Goal: Task Accomplishment & Management: Use online tool/utility

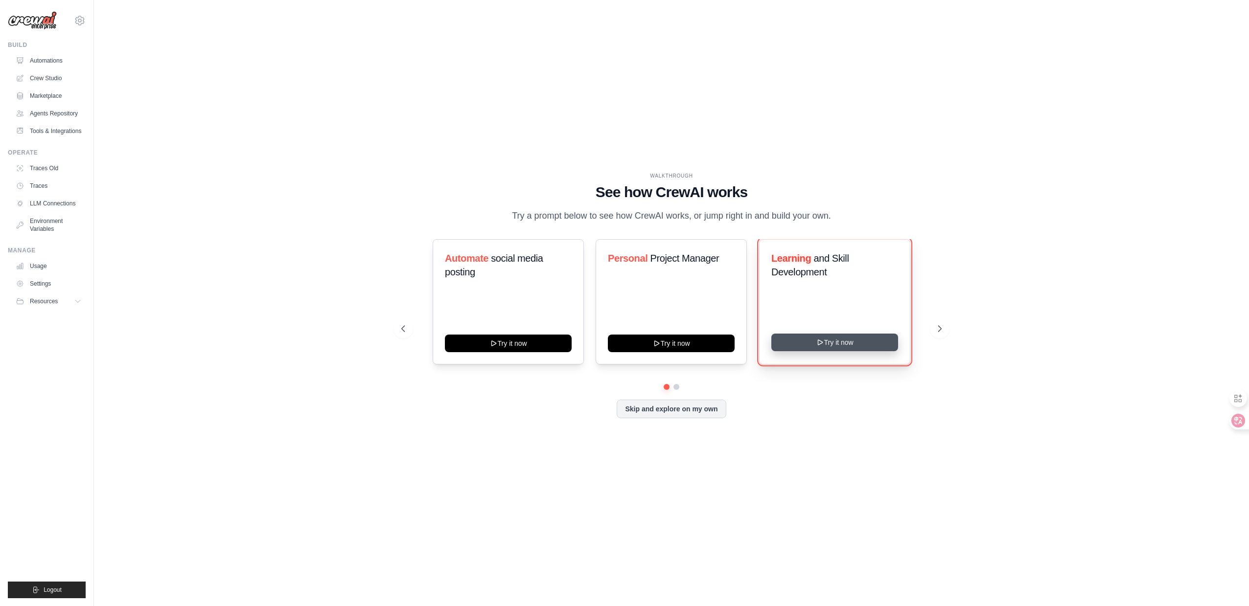
click at [821, 347] on icon at bounding box center [820, 343] width 8 height 8
click at [49, 289] on link "Settings" at bounding box center [50, 284] width 74 height 16
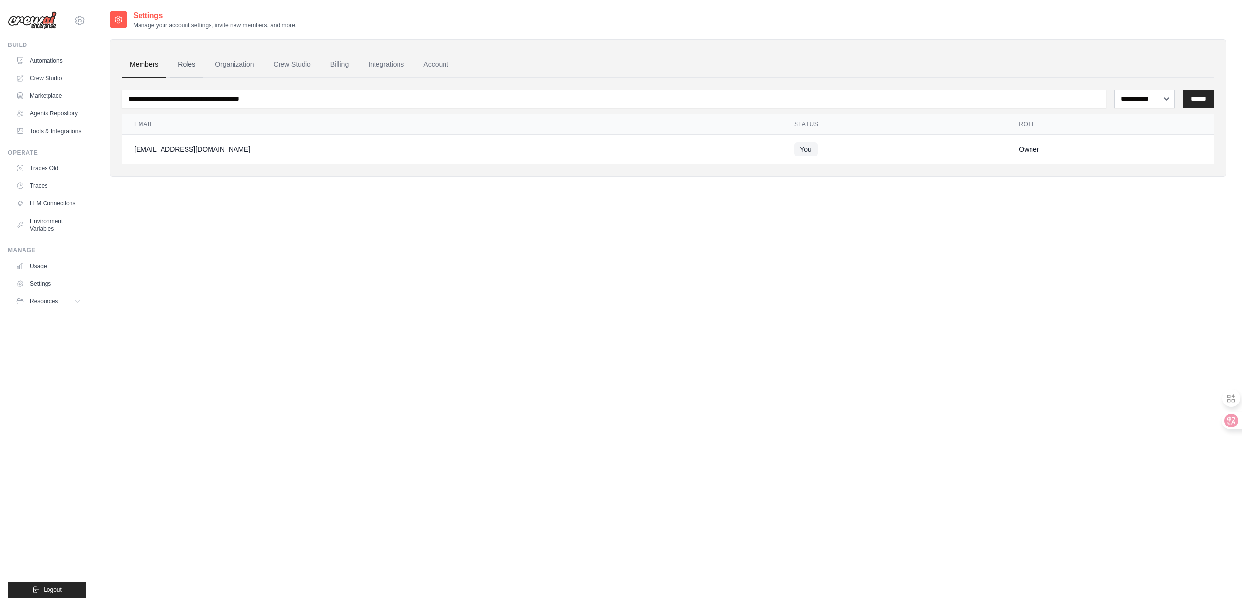
click at [182, 68] on link "Roles" at bounding box center [186, 64] width 33 height 26
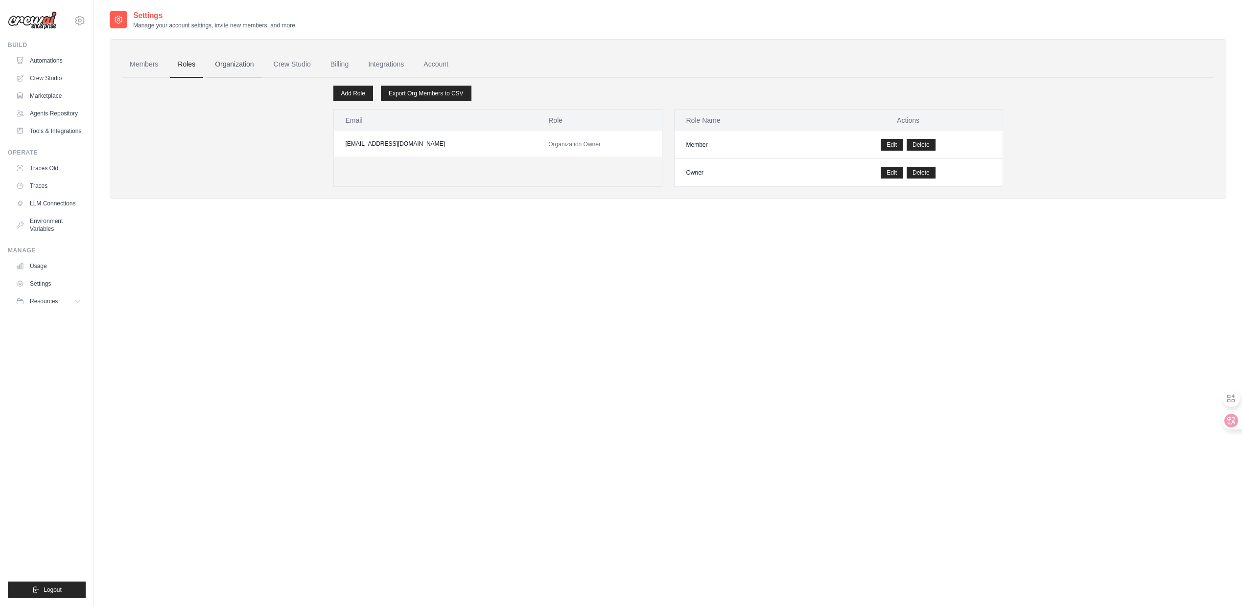
click at [232, 70] on link "Organization" at bounding box center [234, 64] width 54 height 26
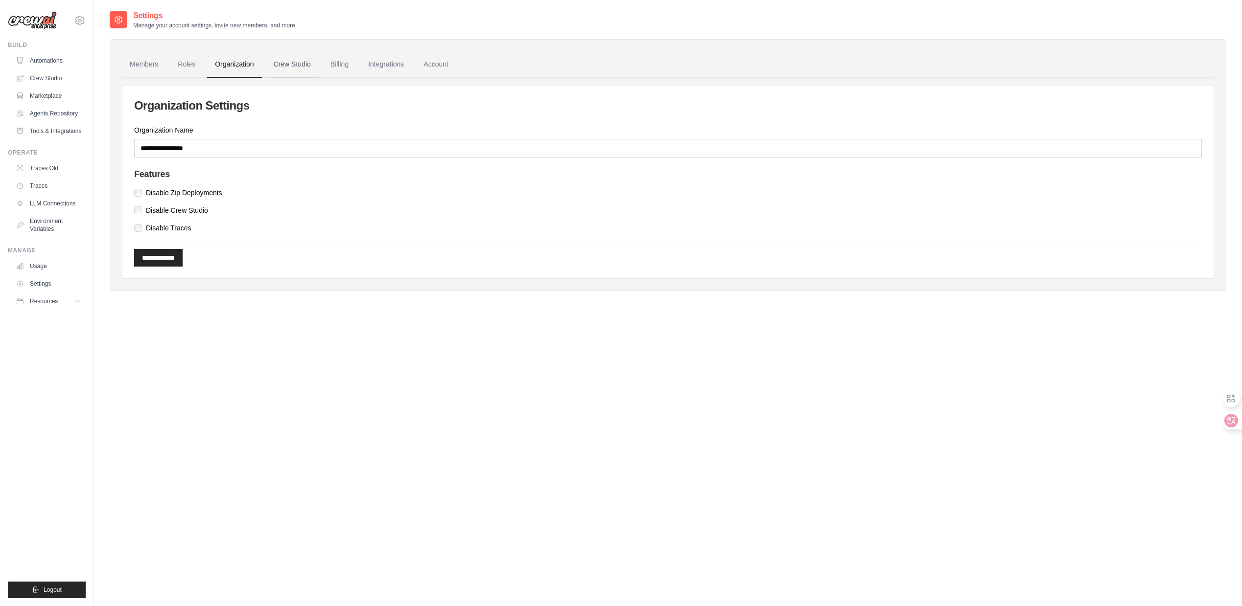
click at [294, 67] on link "Crew Studio" at bounding box center [292, 64] width 53 height 26
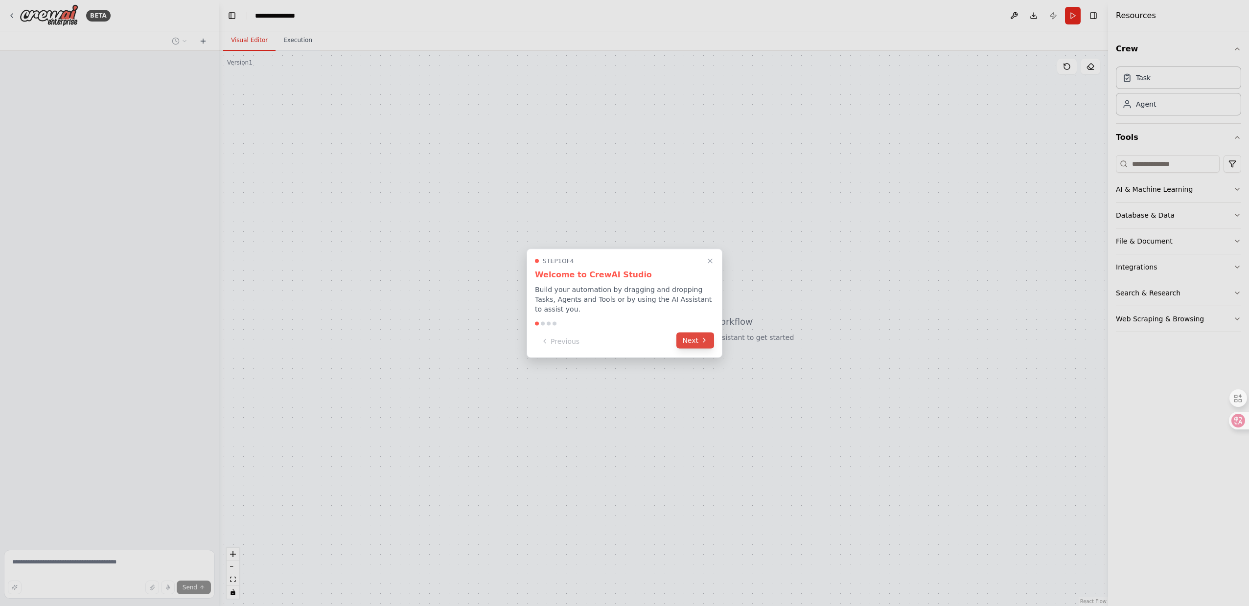
click at [704, 340] on icon at bounding box center [704, 341] width 8 height 8
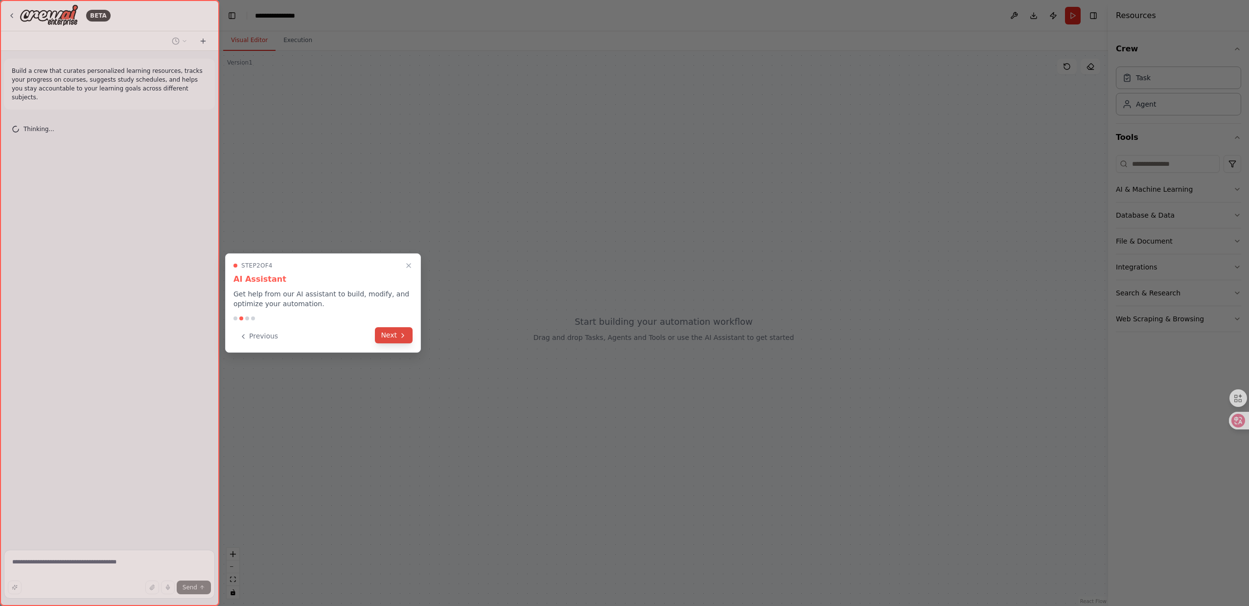
click at [397, 336] on button "Next" at bounding box center [394, 335] width 38 height 16
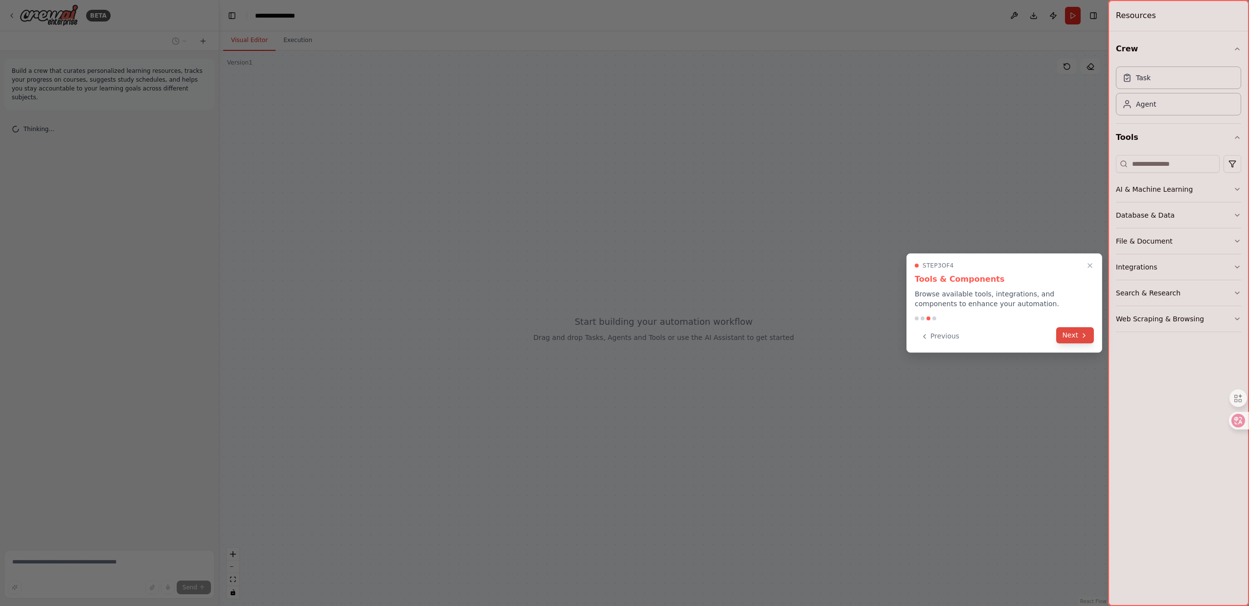
click at [1077, 332] on button "Next" at bounding box center [1075, 335] width 38 height 16
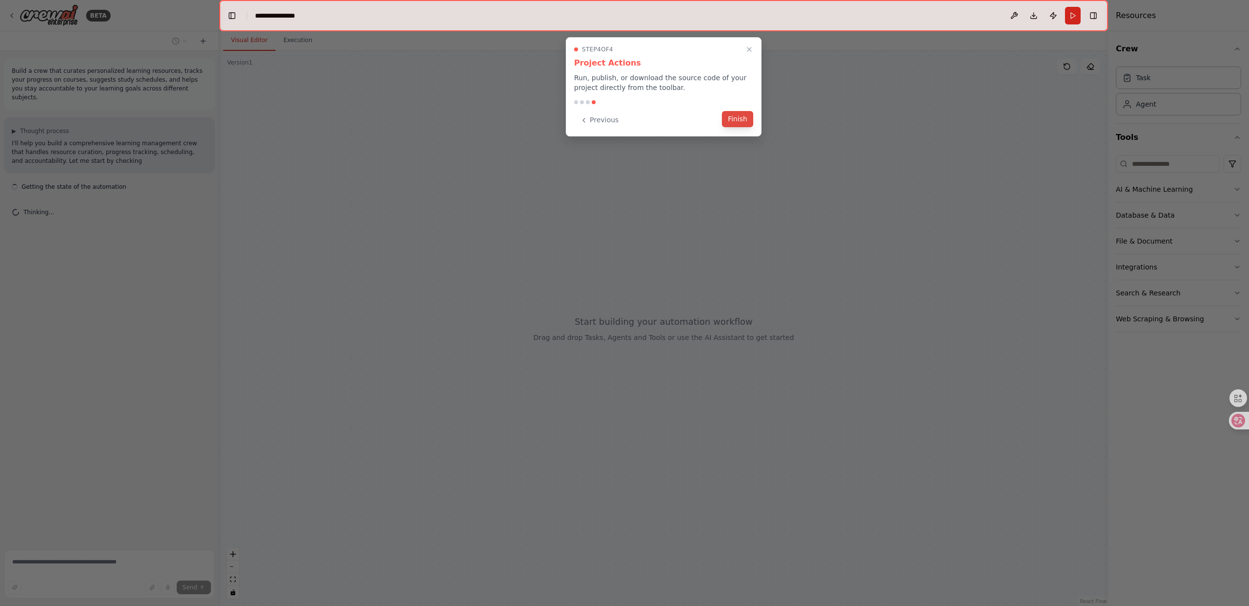
click at [740, 118] on button "Finish" at bounding box center [737, 119] width 31 height 16
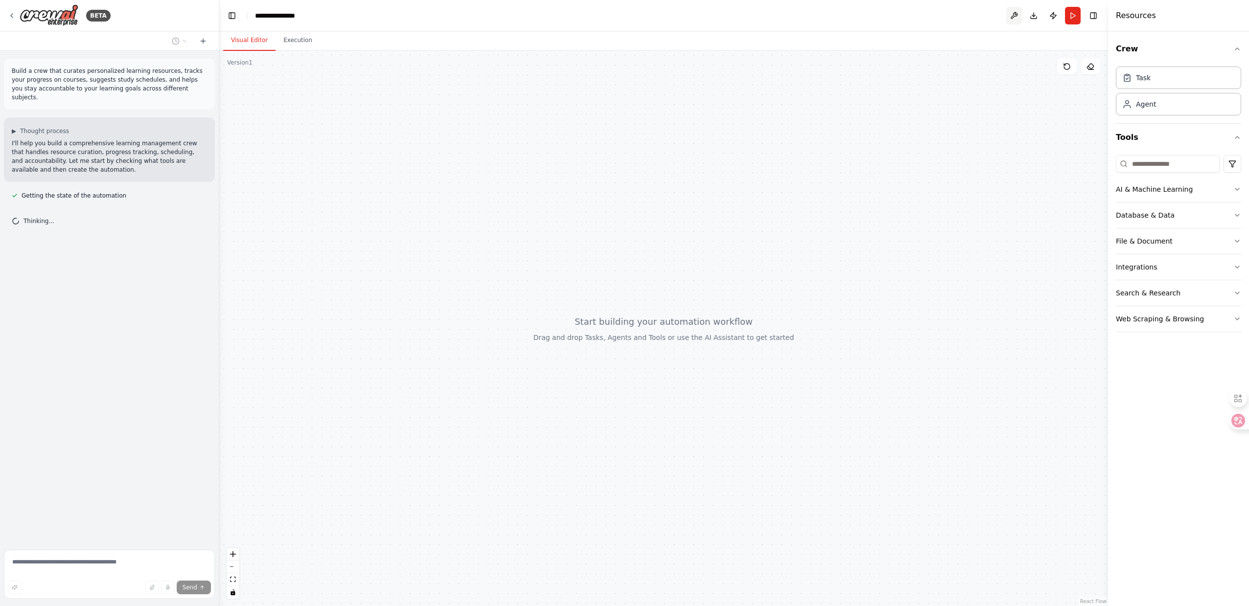
click at [1012, 13] on button at bounding box center [1014, 16] width 16 height 18
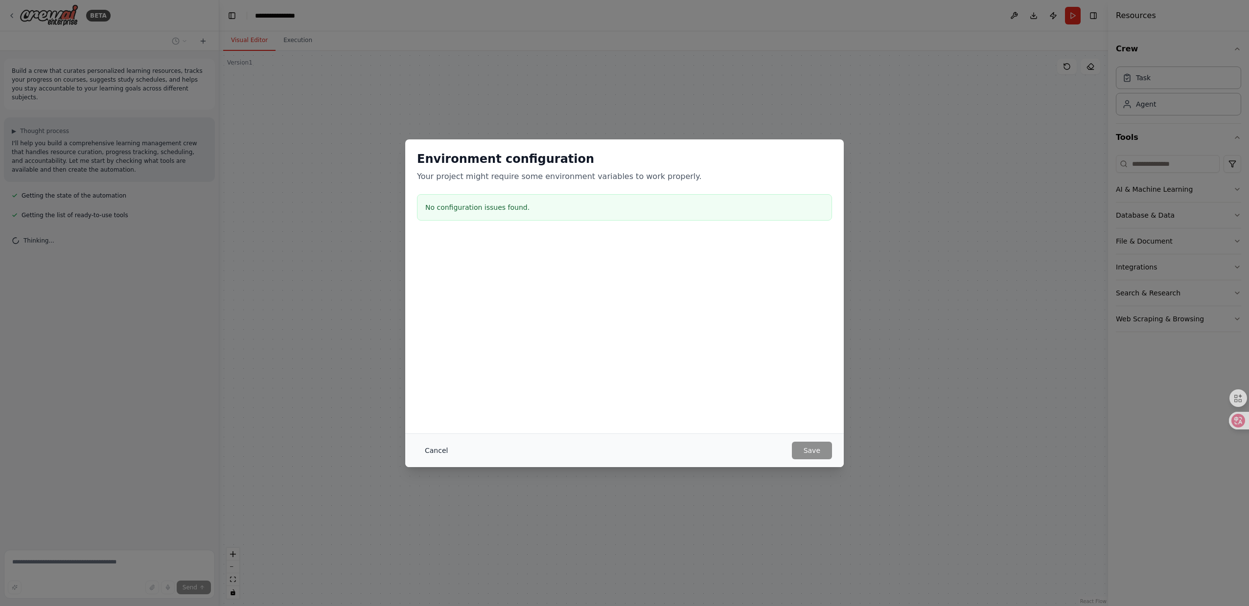
click at [436, 442] on button "Cancel" at bounding box center [436, 451] width 39 height 18
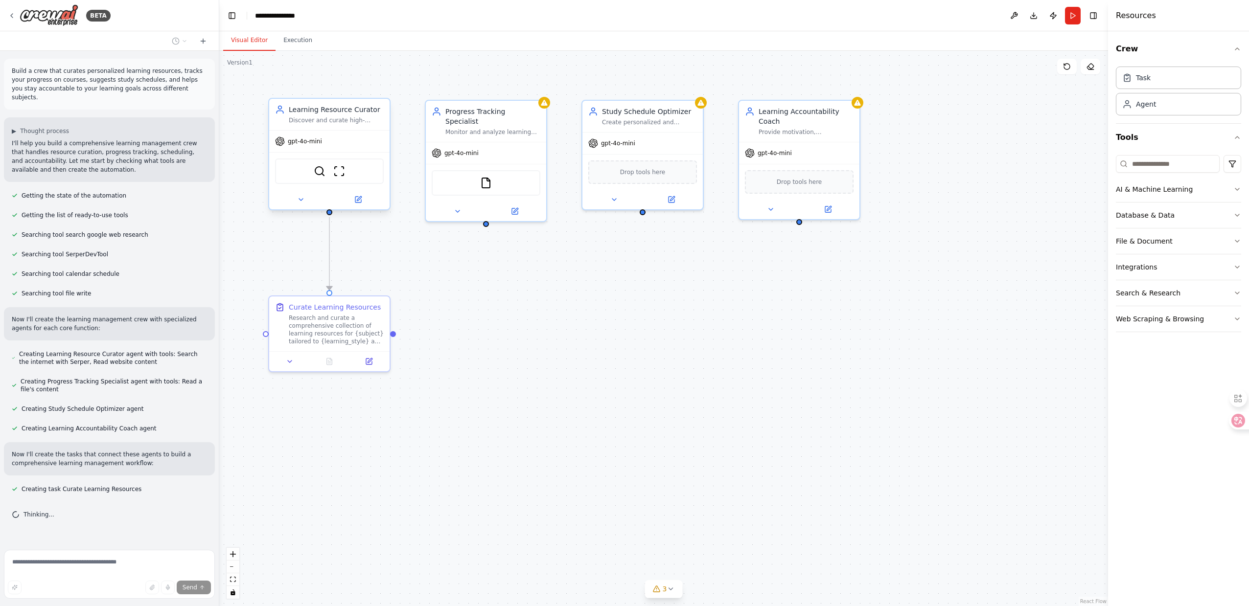
click at [350, 147] on div "gpt-4o-mini" at bounding box center [329, 142] width 120 height 22
click at [286, 143] on div "gpt-4o-mini" at bounding box center [298, 142] width 47 height 10
click at [655, 323] on div ".deletable-edge-delete-btn { width: 20px; height: 20px; border: 0px solid #ffff…" at bounding box center [663, 329] width 889 height 556
click at [1234, 196] on button "AI & Machine Learning" at bounding box center [1178, 189] width 125 height 25
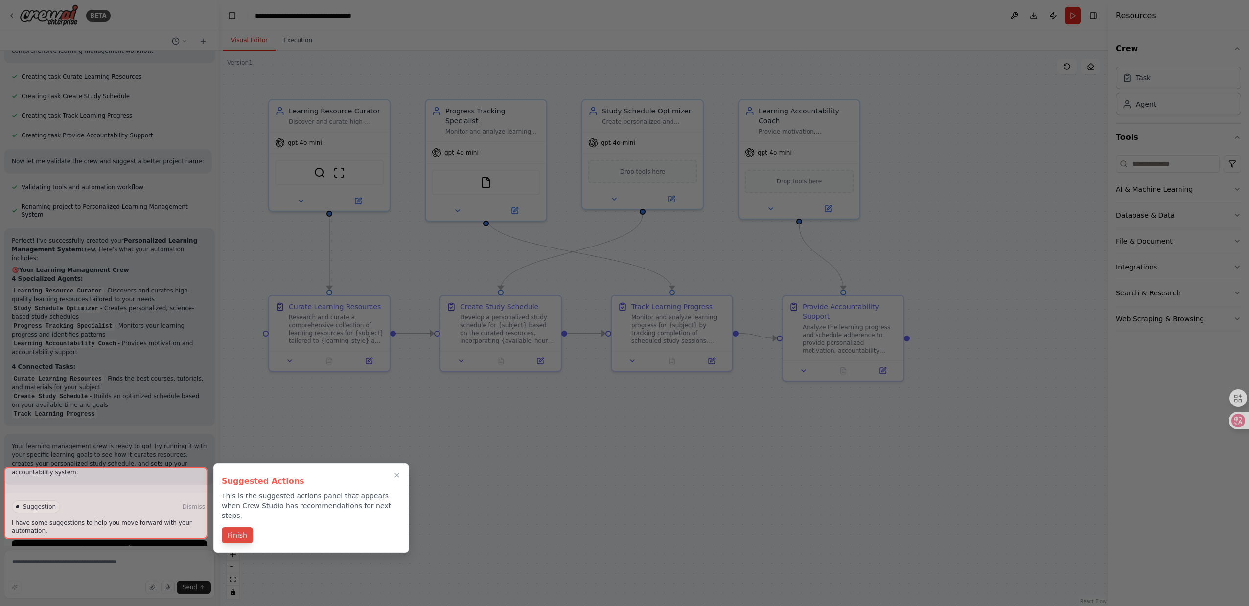
click at [230, 528] on button "Finish" at bounding box center [237, 536] width 31 height 16
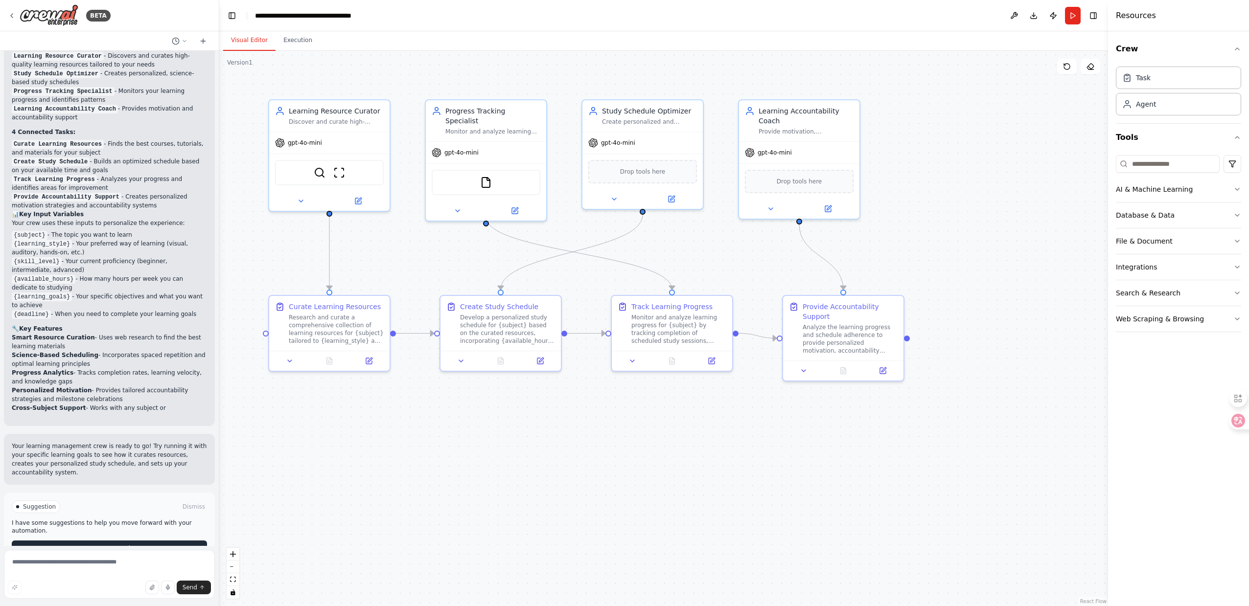
scroll to position [656, 0]
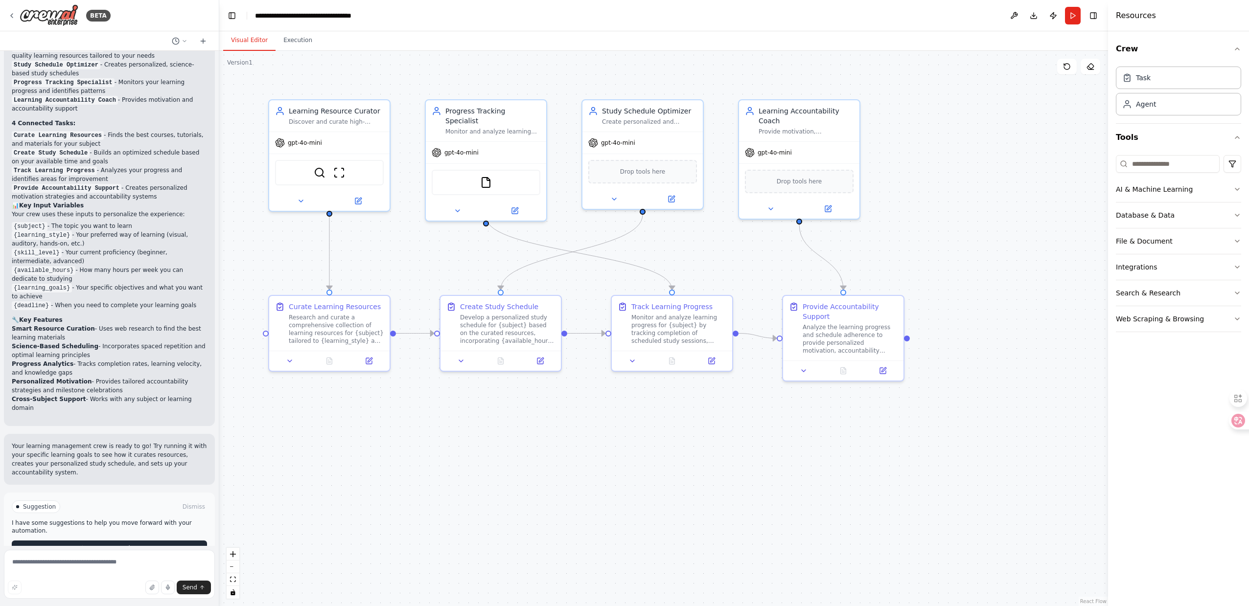
click at [139, 541] on button "Run Automation" at bounding box center [109, 549] width 195 height 16
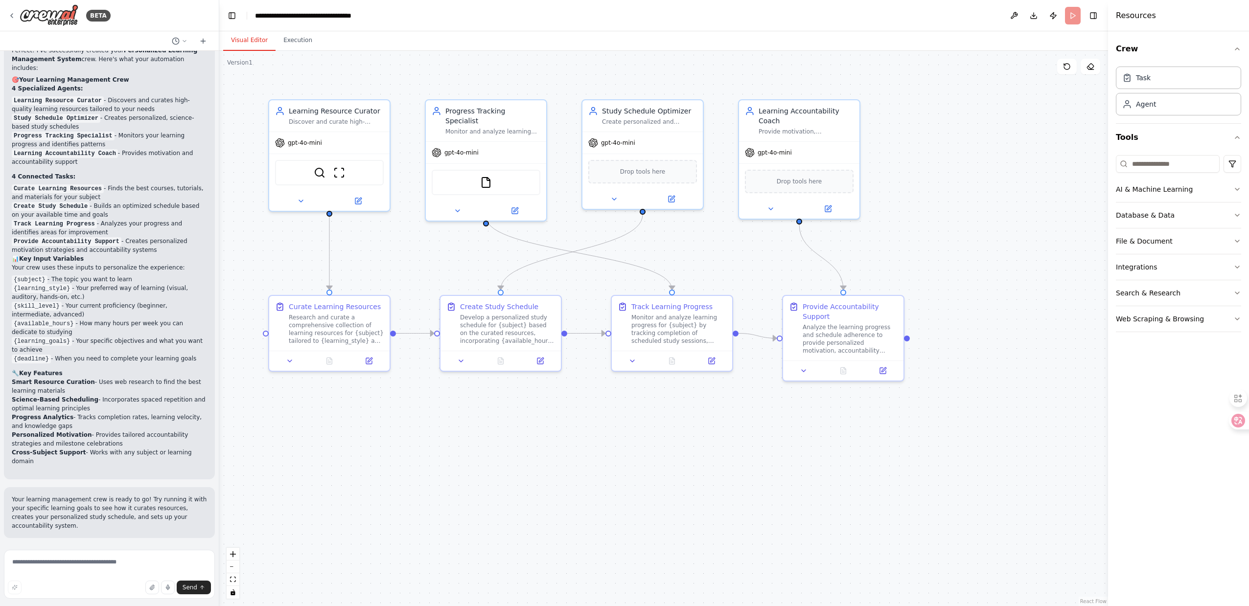
scroll to position [577, 0]
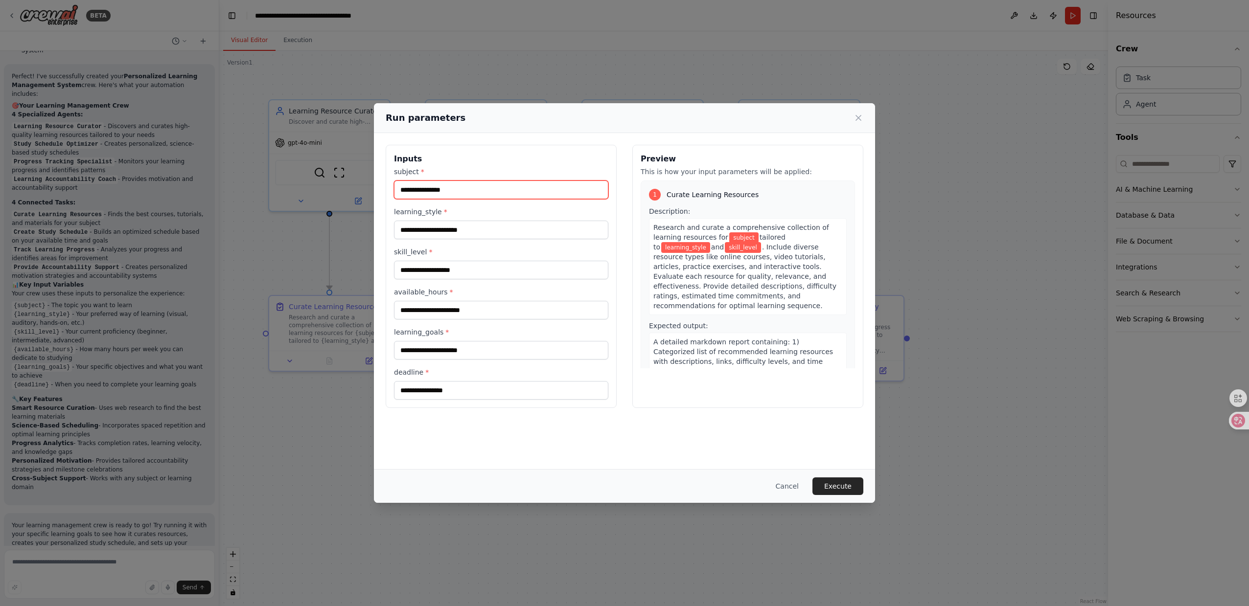
click at [423, 190] on input "subject *" at bounding box center [501, 190] width 214 height 19
drag, startPoint x: 758, startPoint y: 411, endPoint x: 765, endPoint y: 425, distance: 15.3
click at [758, 411] on div "Inputs subject * learning_style * skill_level * available_hours * learning_goal…" at bounding box center [624, 276] width 501 height 287
click at [835, 488] on button "Execute" at bounding box center [838, 487] width 51 height 18
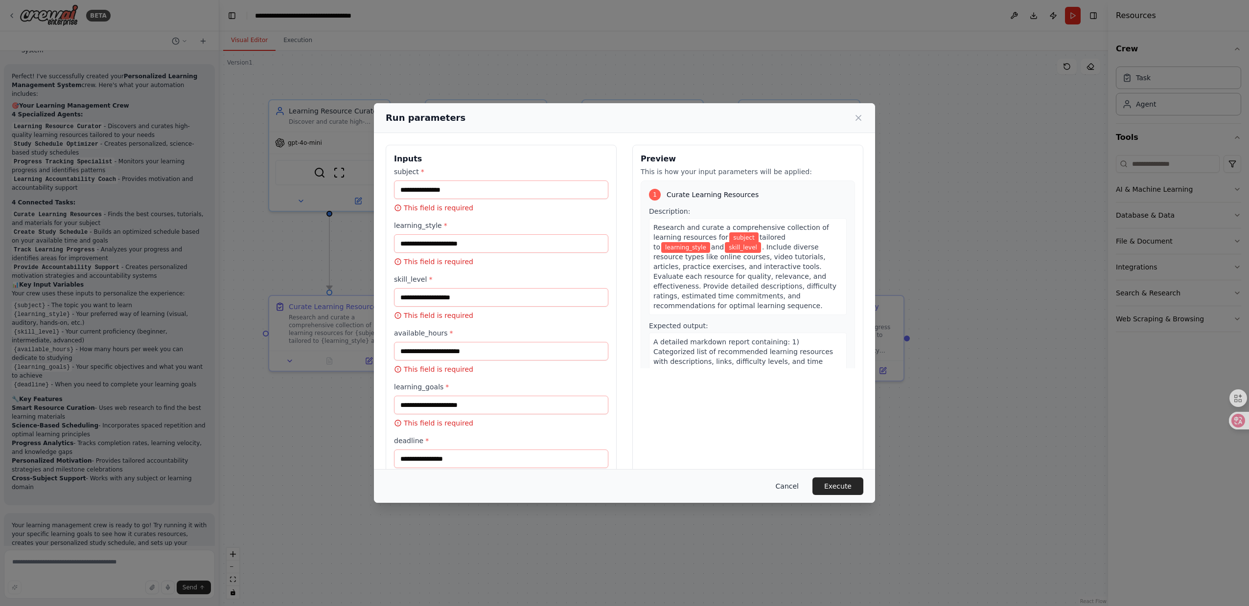
click at [784, 487] on button "Cancel" at bounding box center [787, 487] width 39 height 18
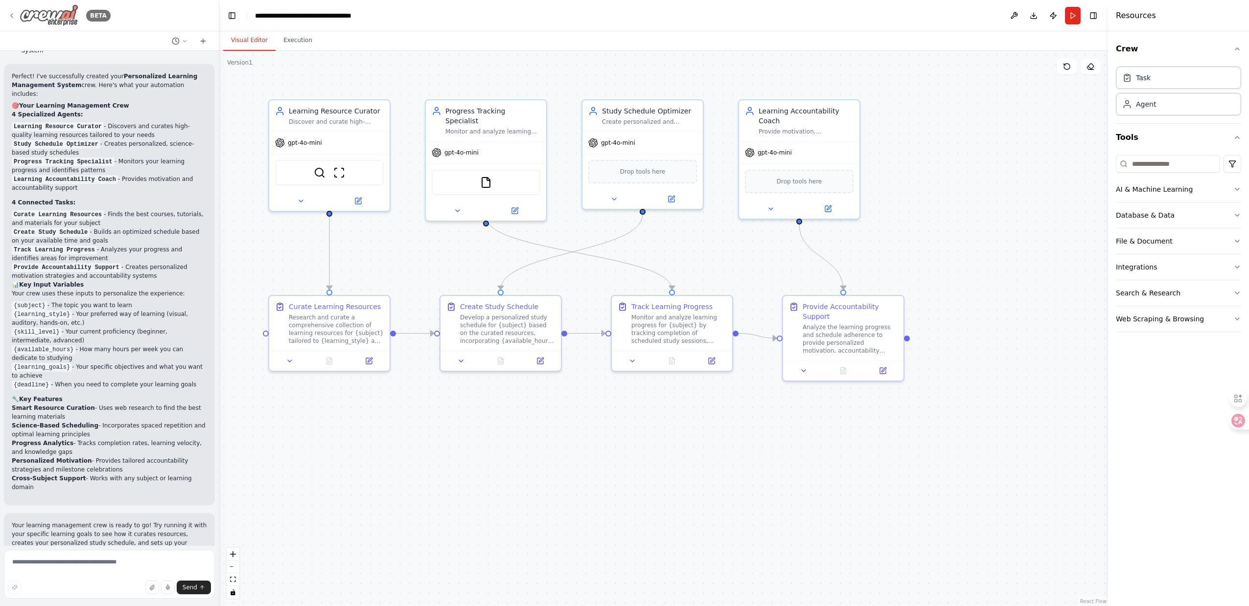
click at [11, 16] on icon at bounding box center [12, 16] width 2 height 4
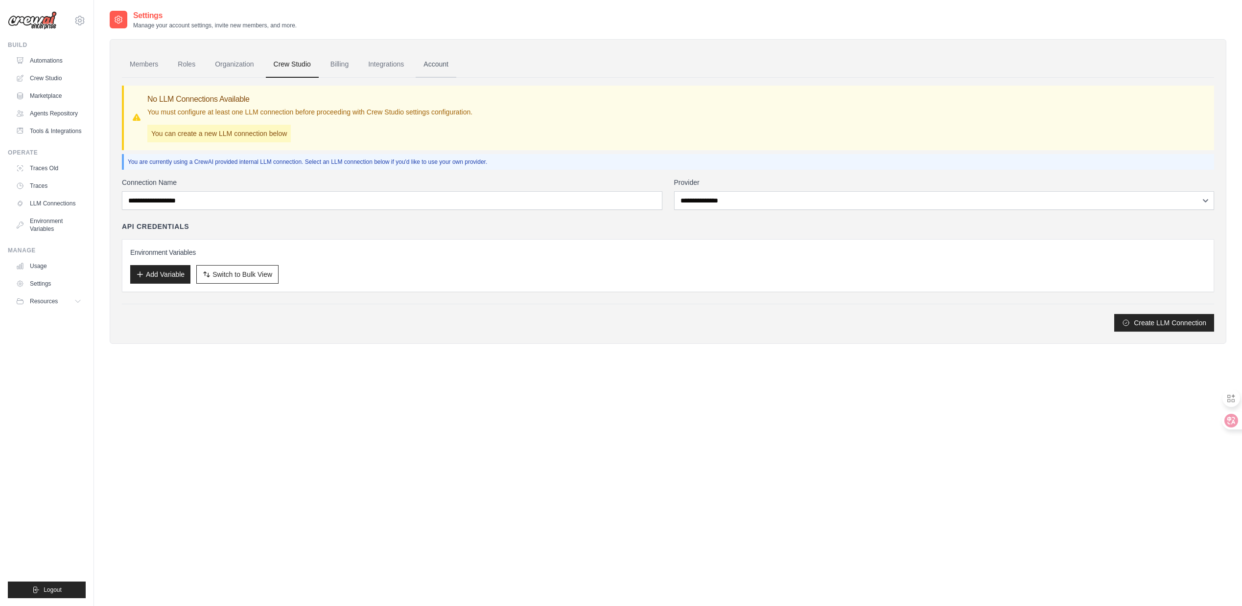
click at [455, 67] on link "Account" at bounding box center [436, 64] width 41 height 26
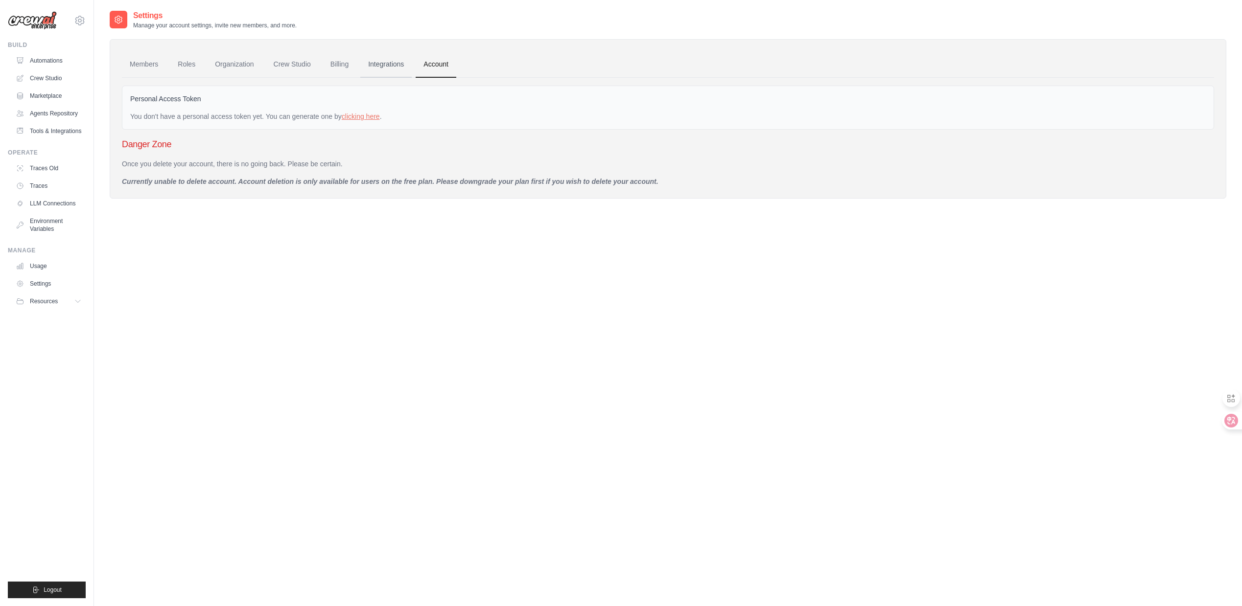
click at [382, 68] on link "Integrations" at bounding box center [385, 64] width 51 height 26
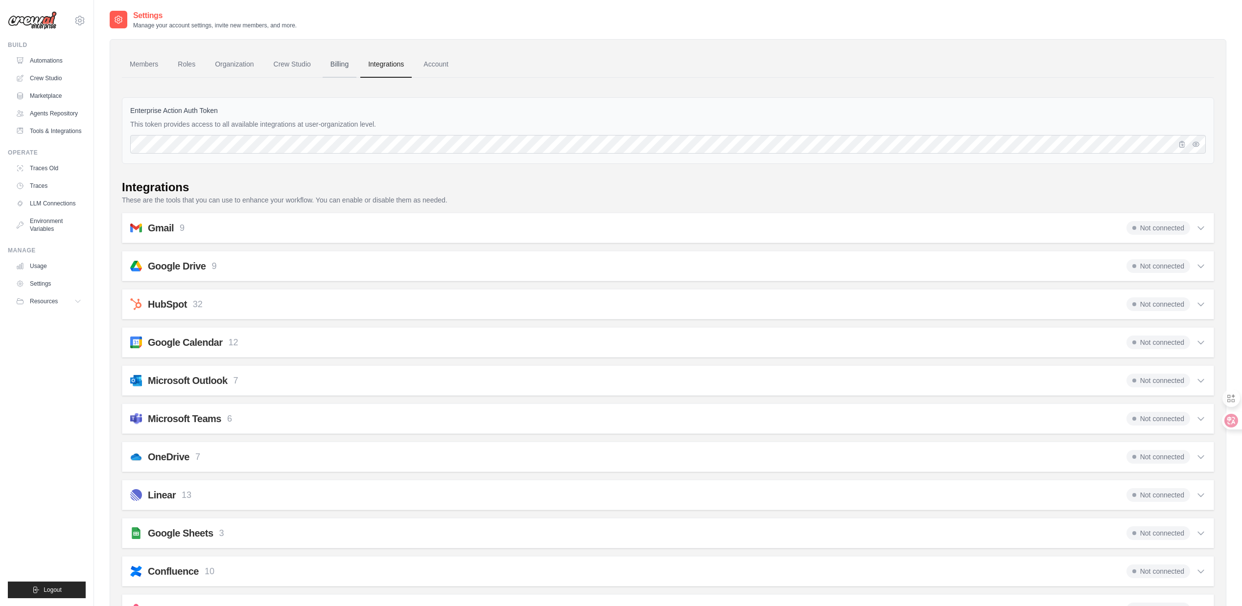
click at [332, 74] on link "Billing" at bounding box center [340, 64] width 34 height 26
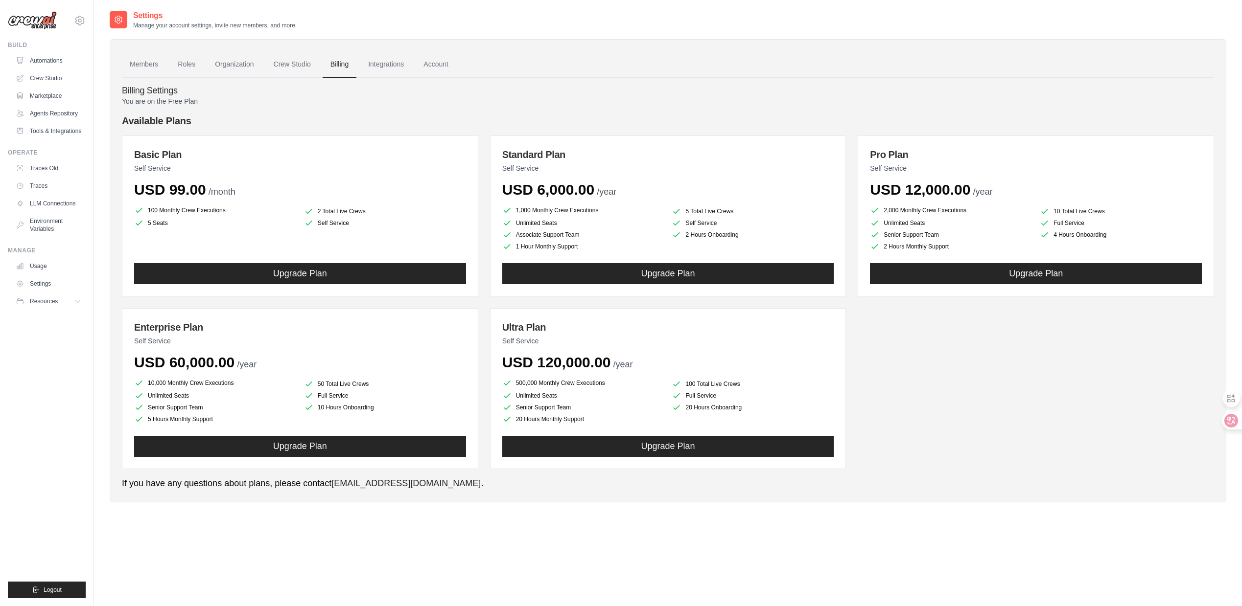
click at [143, 62] on link "Members" at bounding box center [144, 64] width 44 height 26
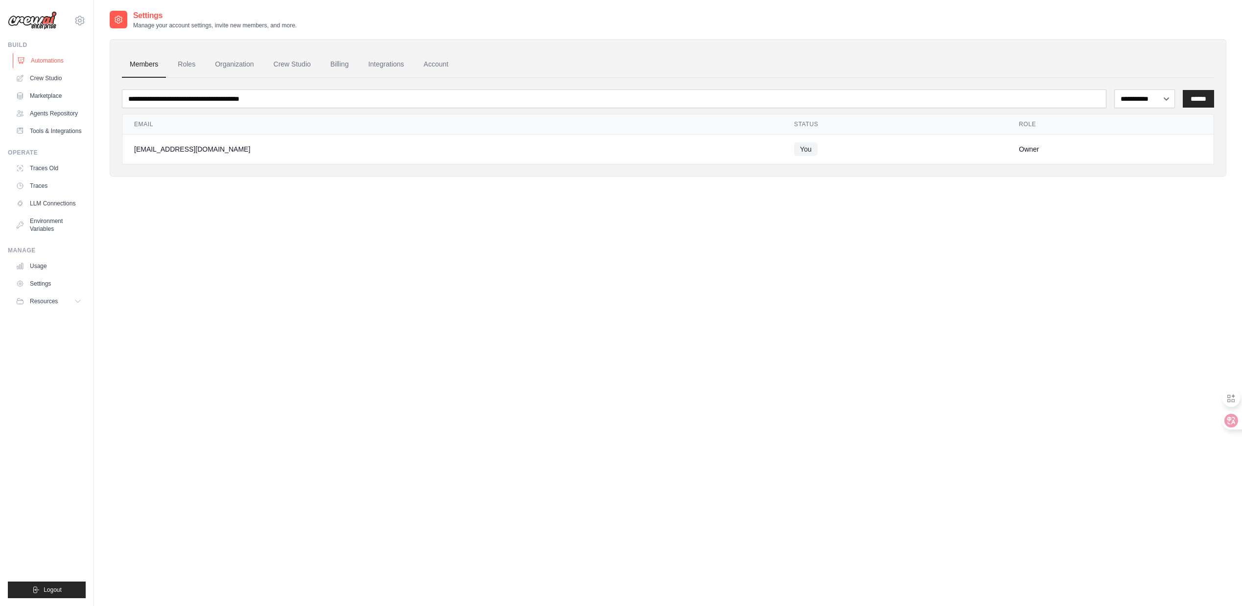
click at [56, 67] on link "Automations" at bounding box center [50, 61] width 74 height 16
